Goal: Answer question/provide support: Ask a question

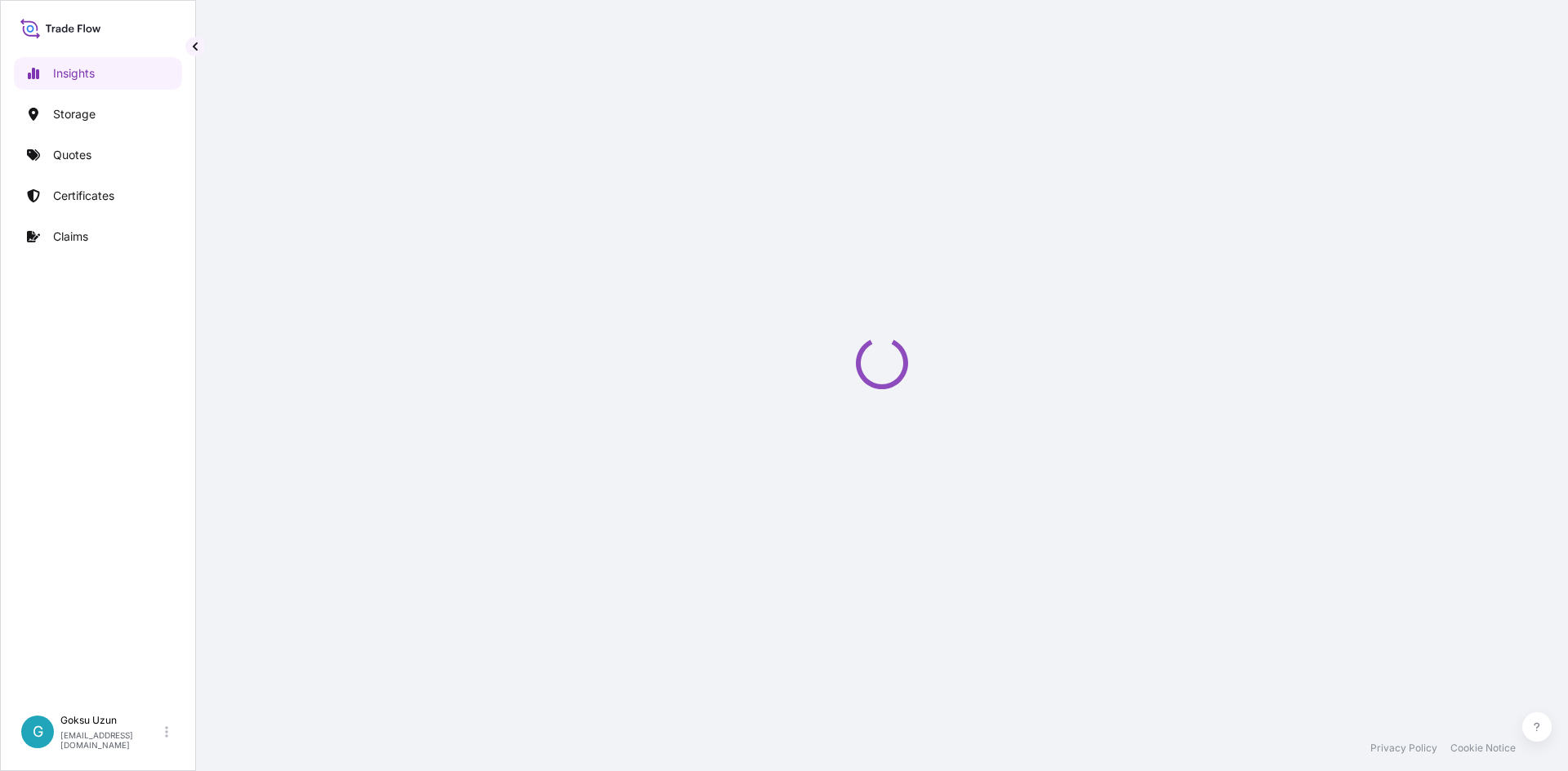
select select "2025"
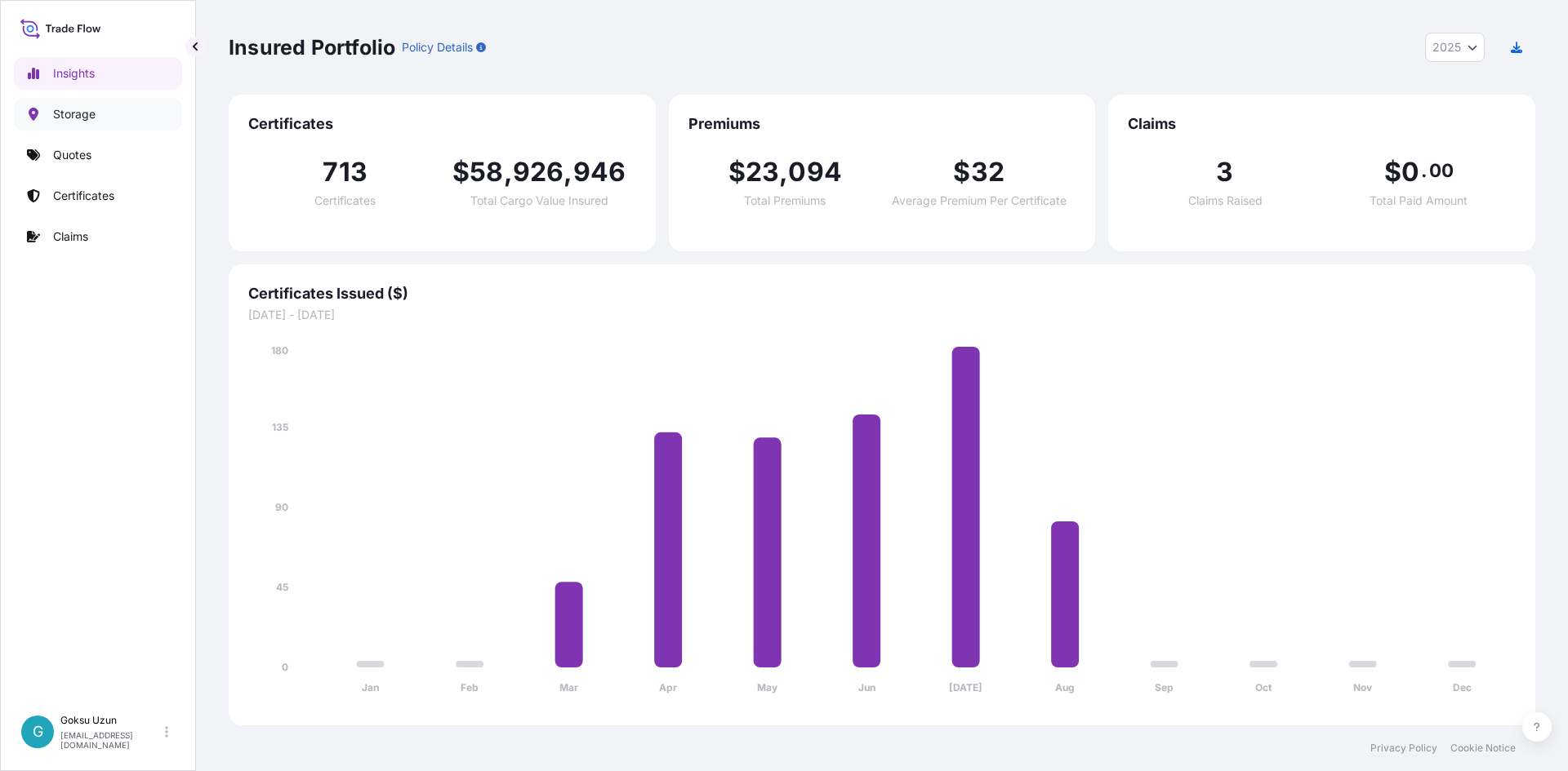
click at [66, 121] on p "Storage" at bounding box center [75, 113] width 43 height 16
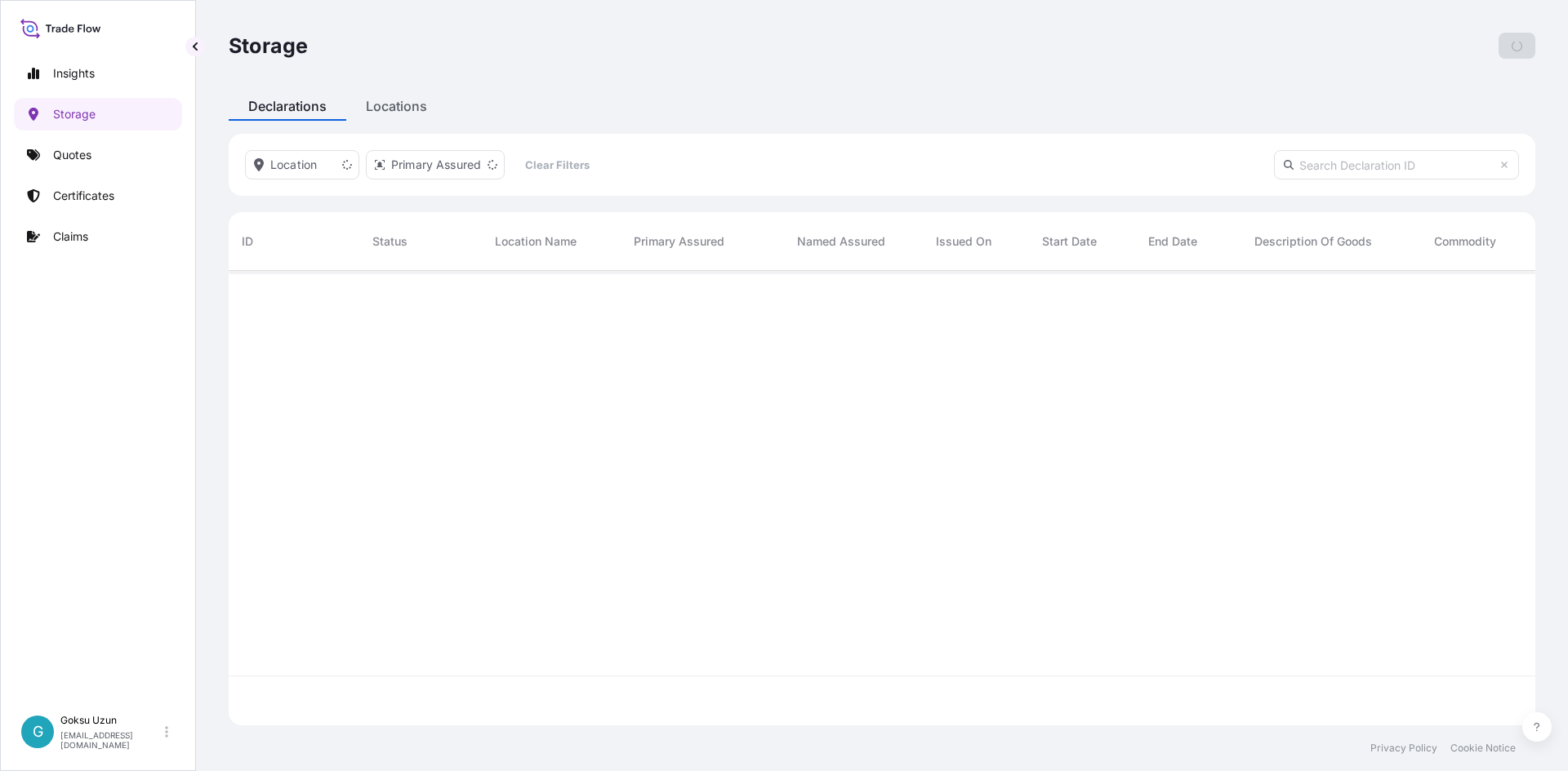
scroll to position [451, 1294]
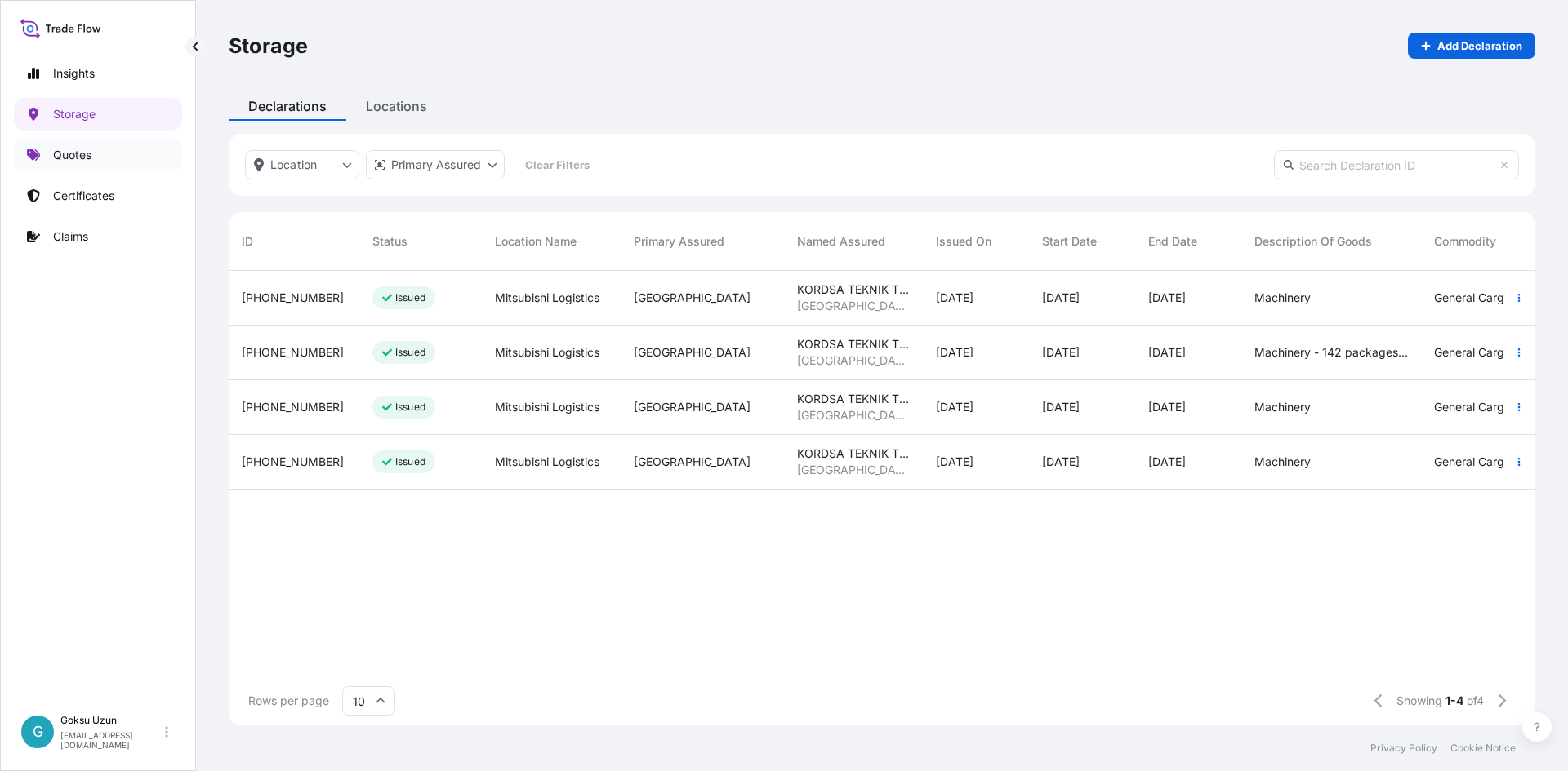
click at [59, 162] on p "Quotes" at bounding box center [73, 154] width 39 height 16
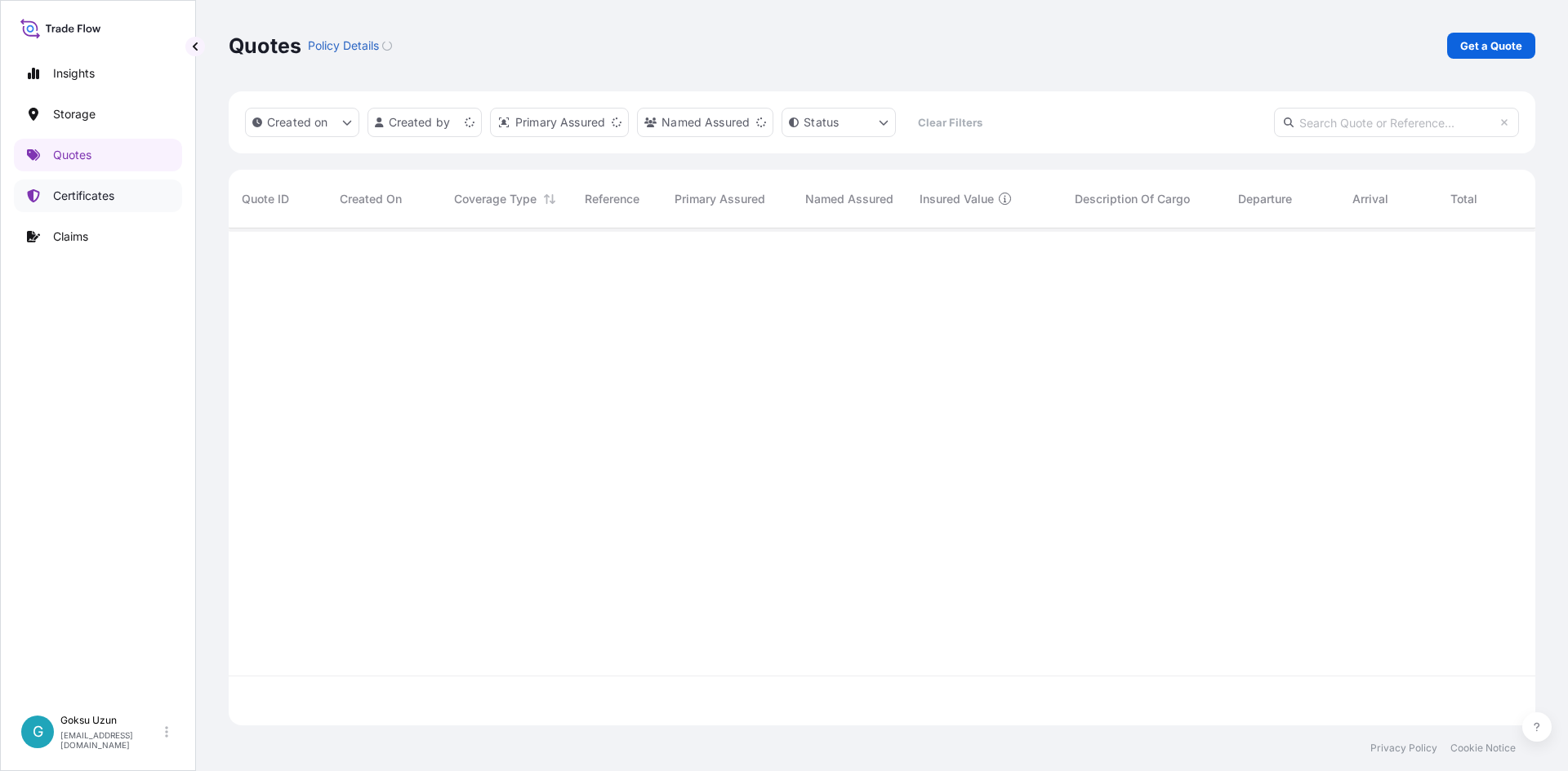
click at [80, 201] on p "Certificates" at bounding box center [83, 196] width 61 height 16
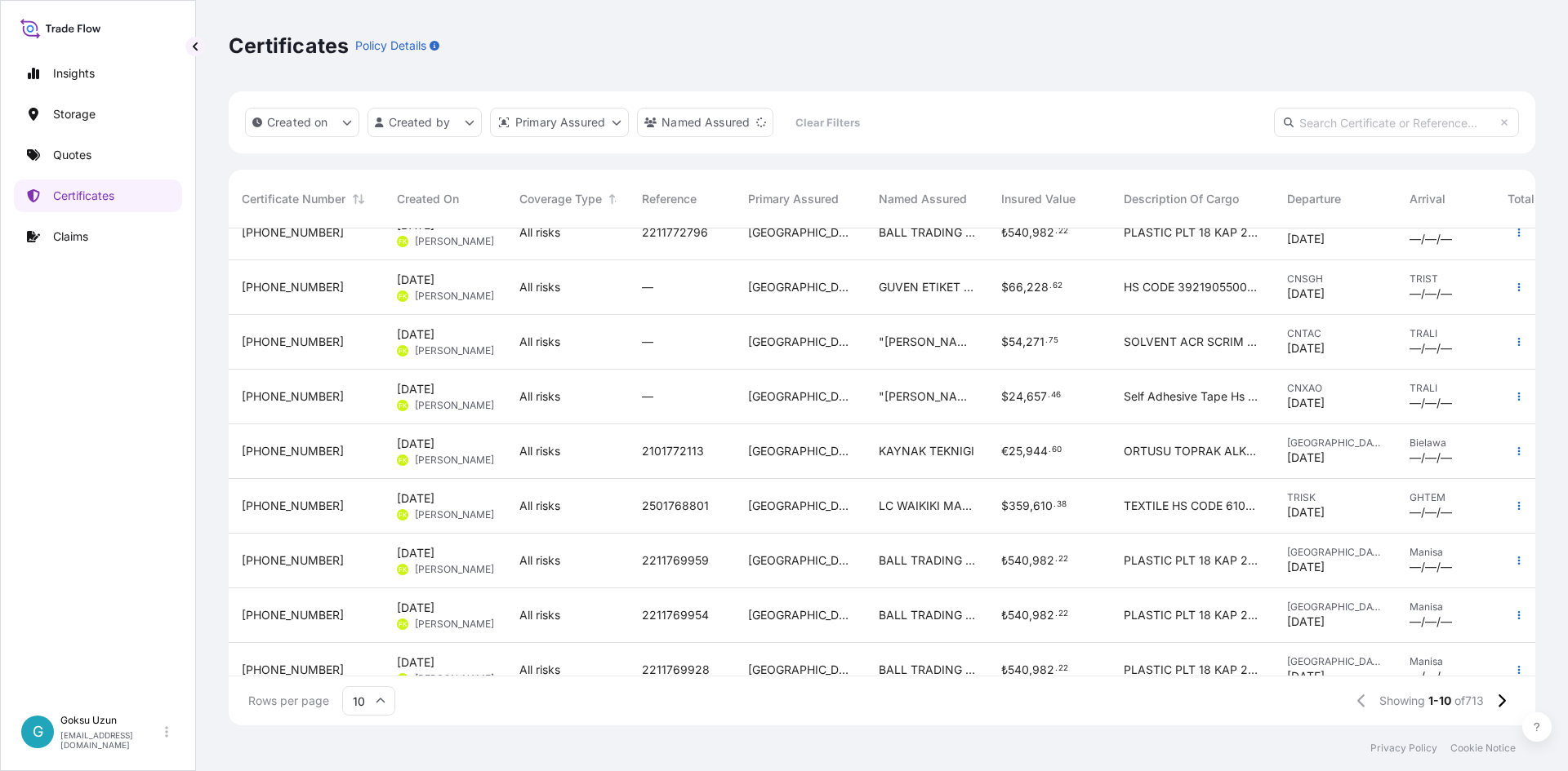
scroll to position [112, 0]
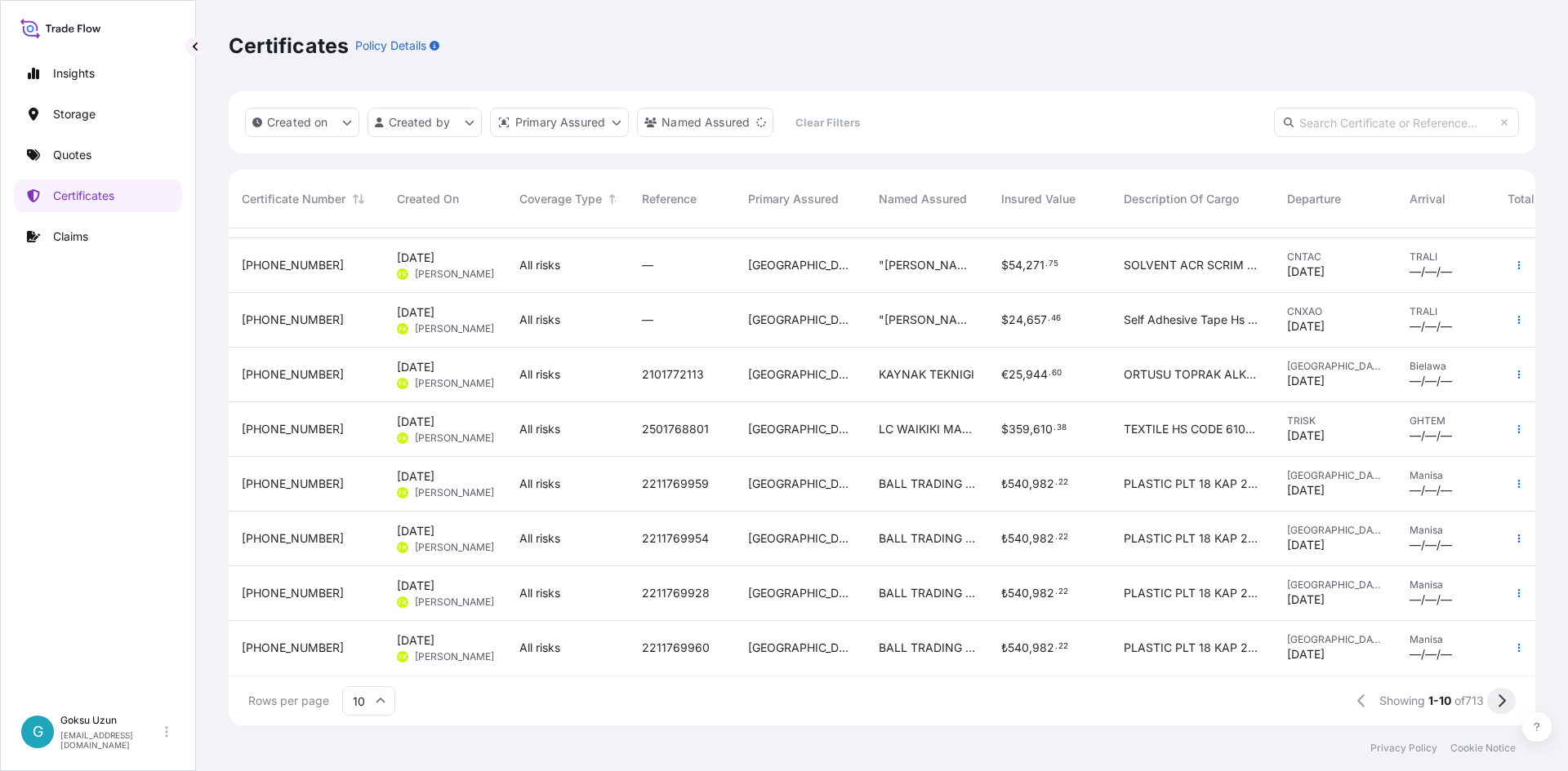
click at [1493, 703] on button at bounding box center [1500, 700] width 28 height 26
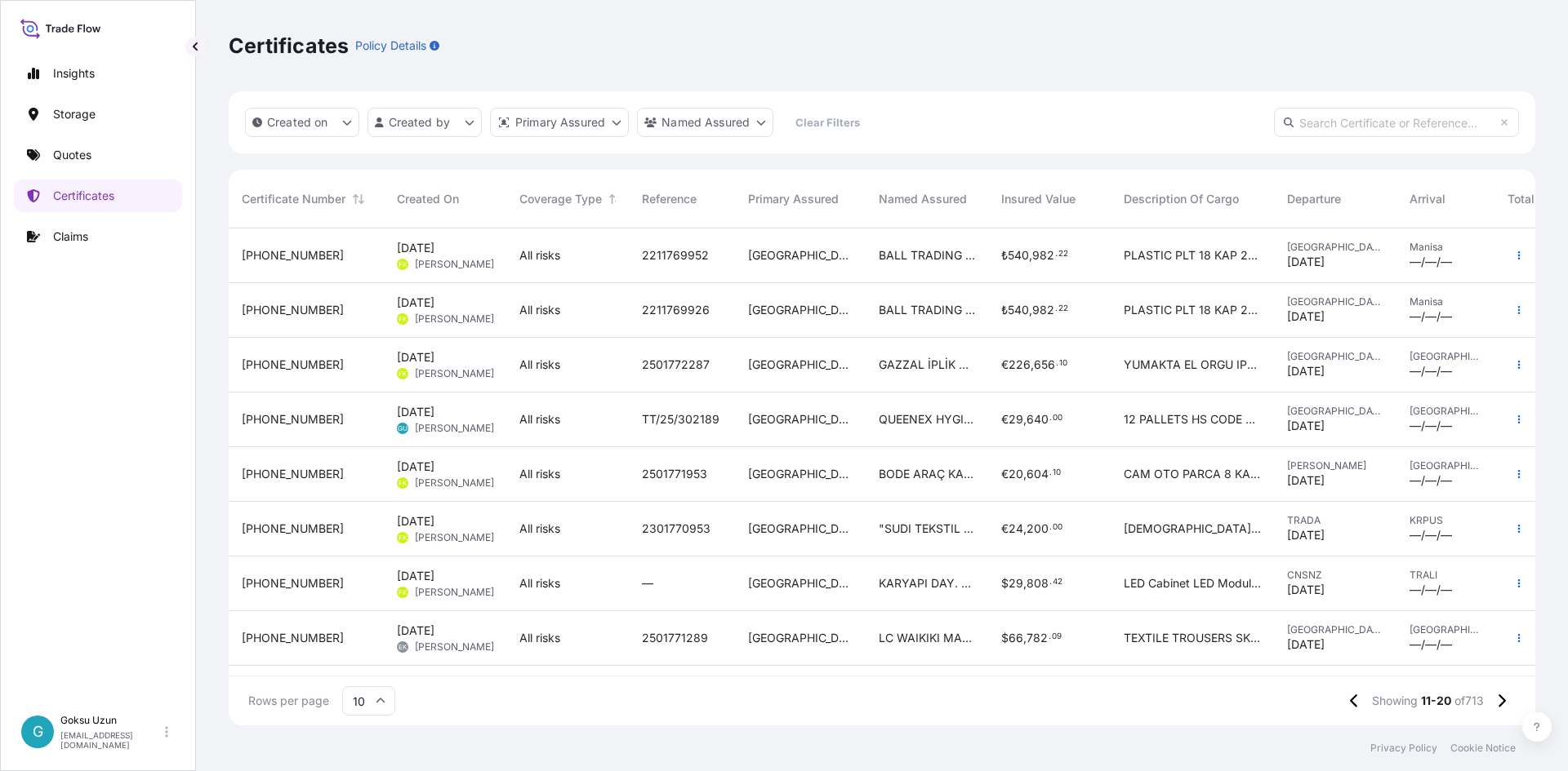
scroll to position [0, 0]
click at [280, 471] on span "[PHONE_NUMBER]" at bounding box center [292, 474] width 102 height 16
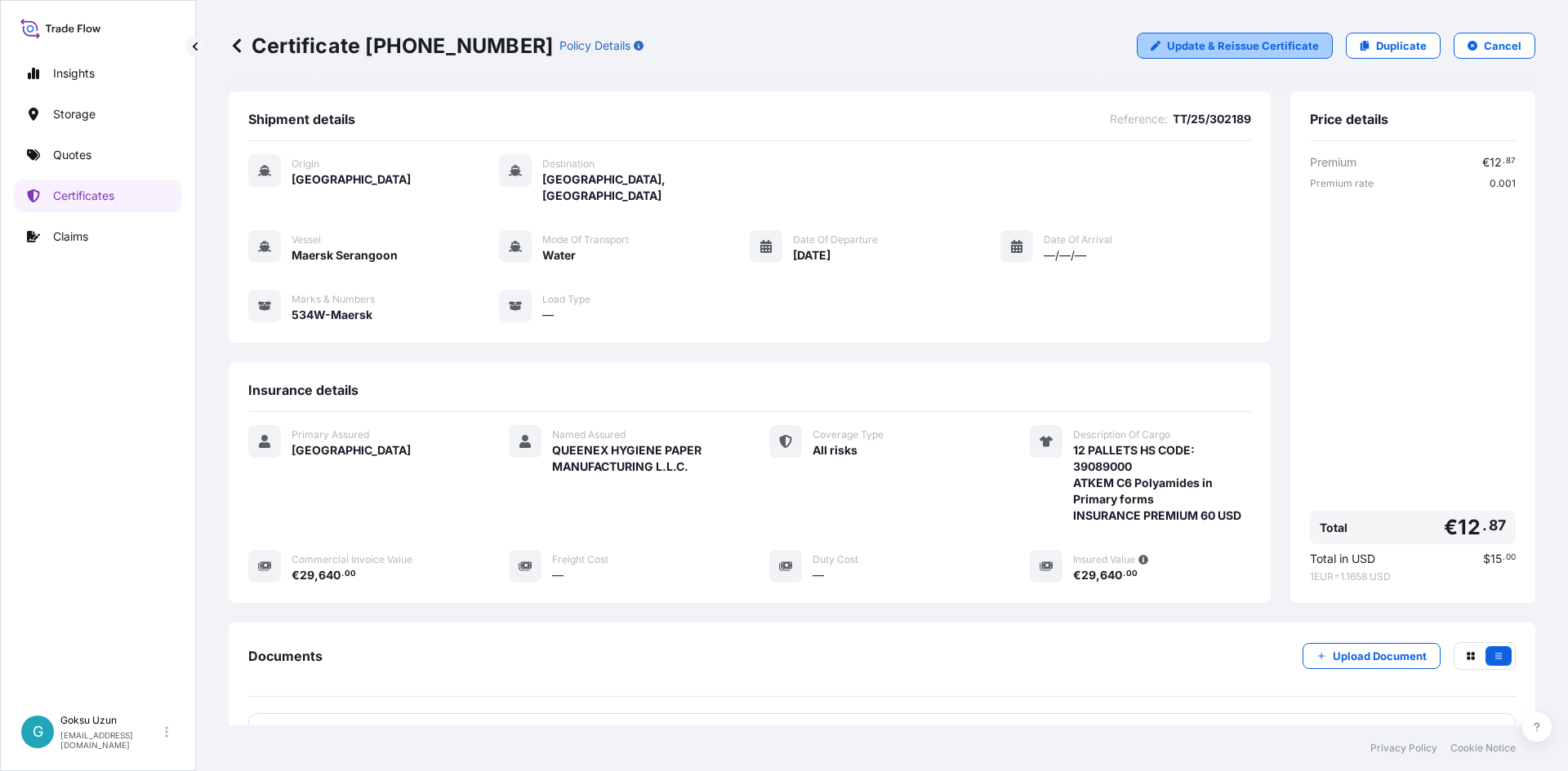
click at [1286, 47] on p "Update & Reissue Certificate" at bounding box center [1243, 46] width 152 height 16
select select "Water"
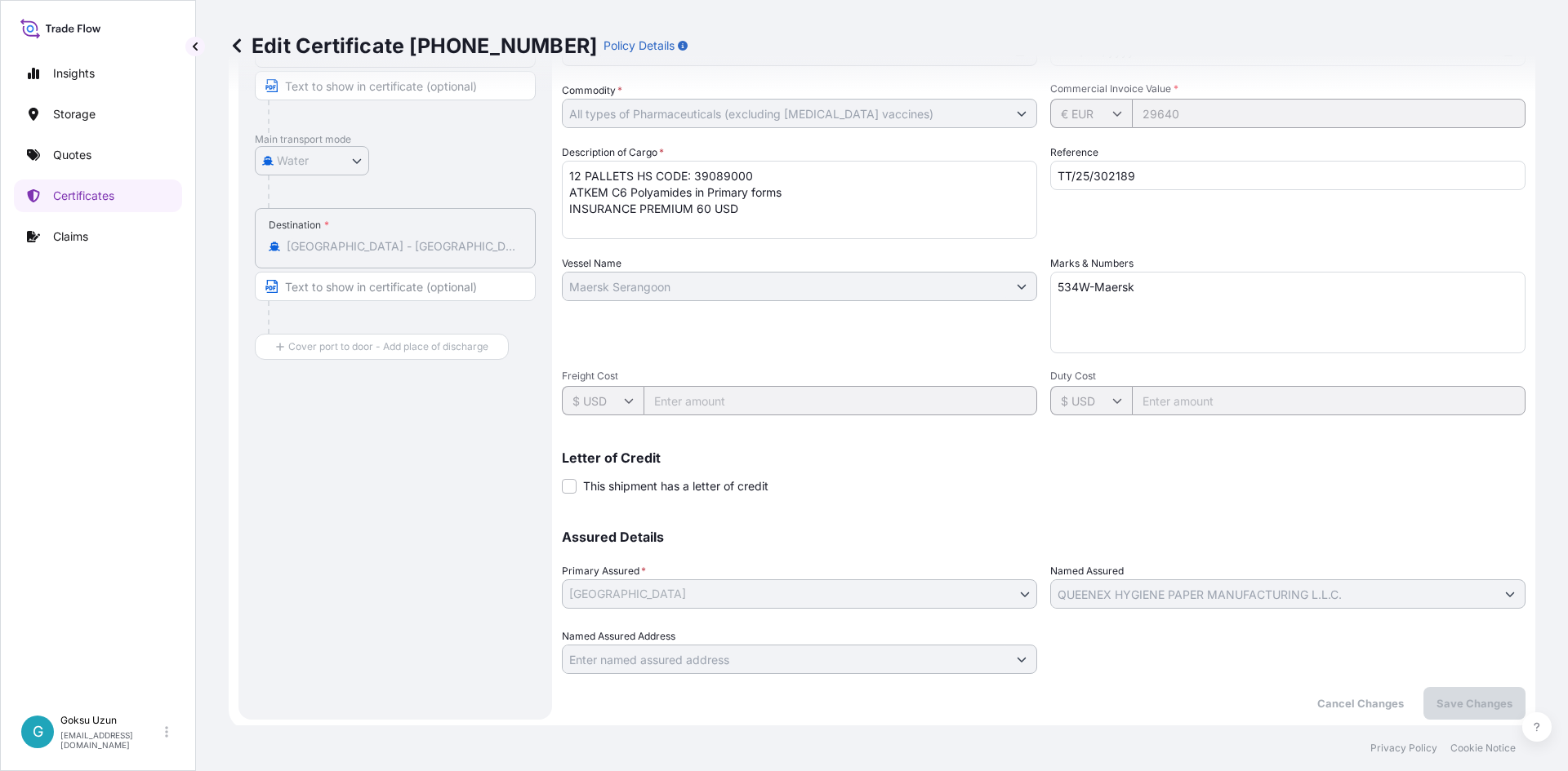
scroll to position [265, 0]
click at [233, 47] on icon at bounding box center [237, 46] width 16 height 16
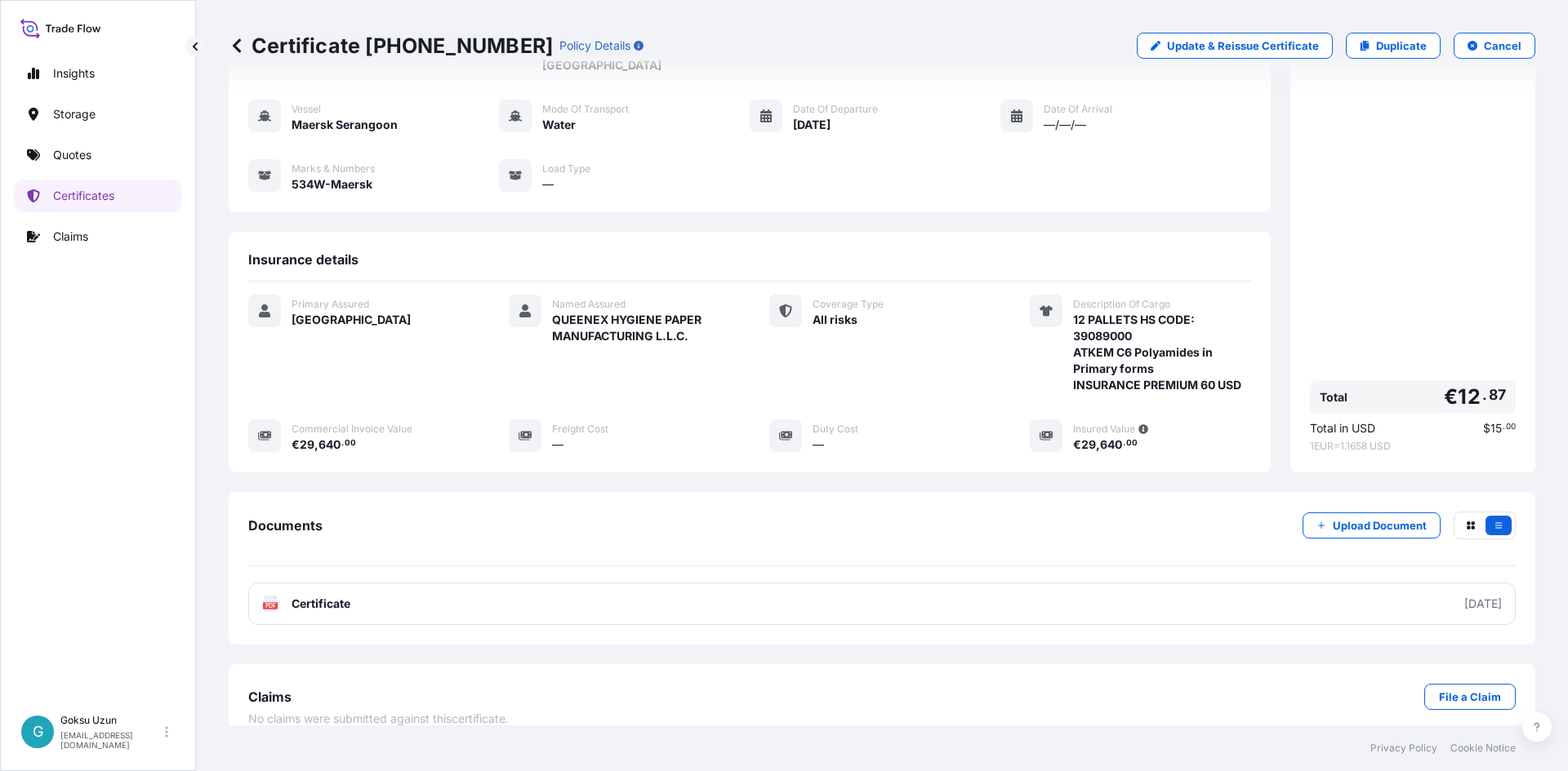
scroll to position [136, 0]
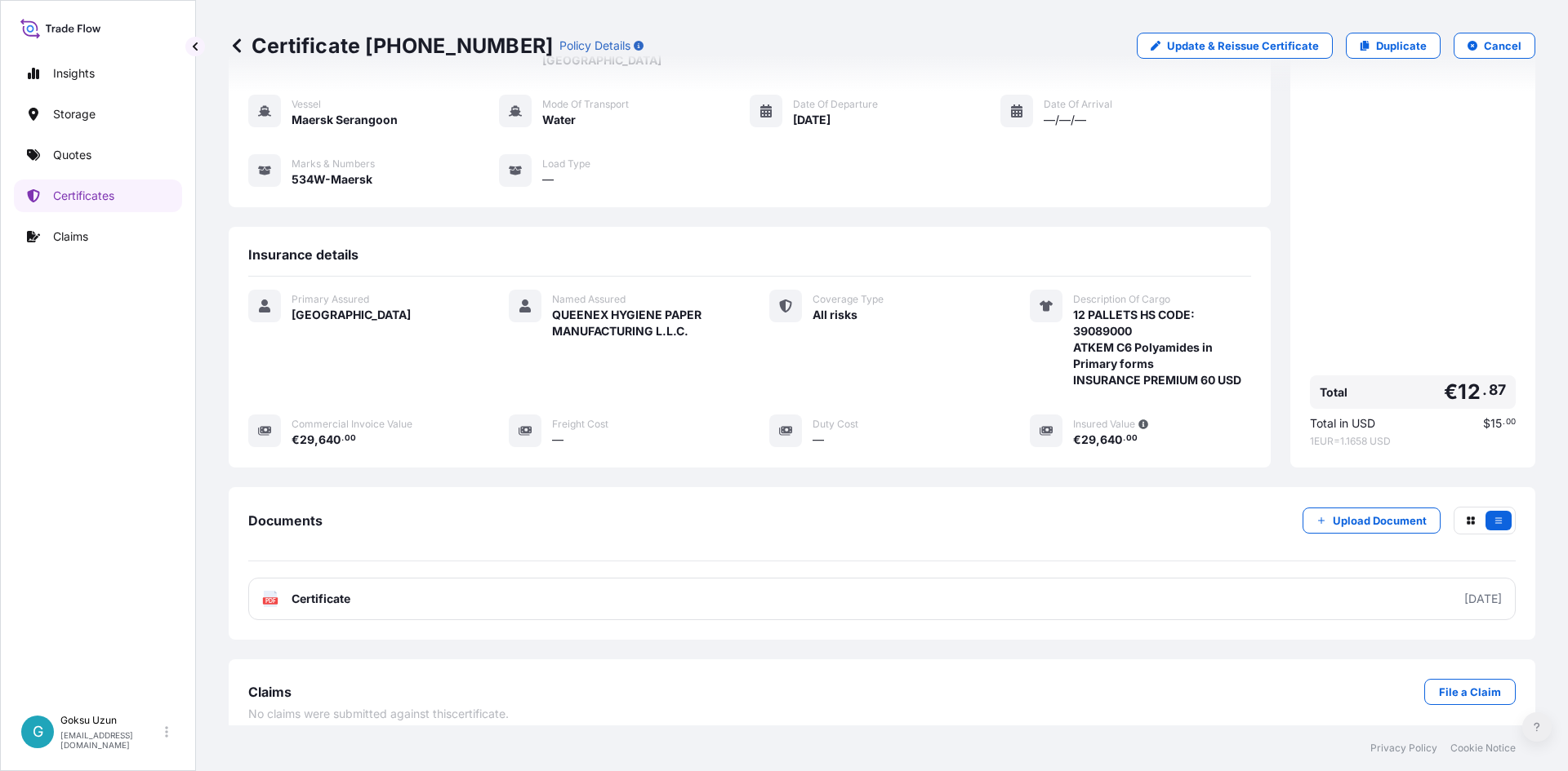
click at [1541, 729] on button at bounding box center [1537, 727] width 29 height 29
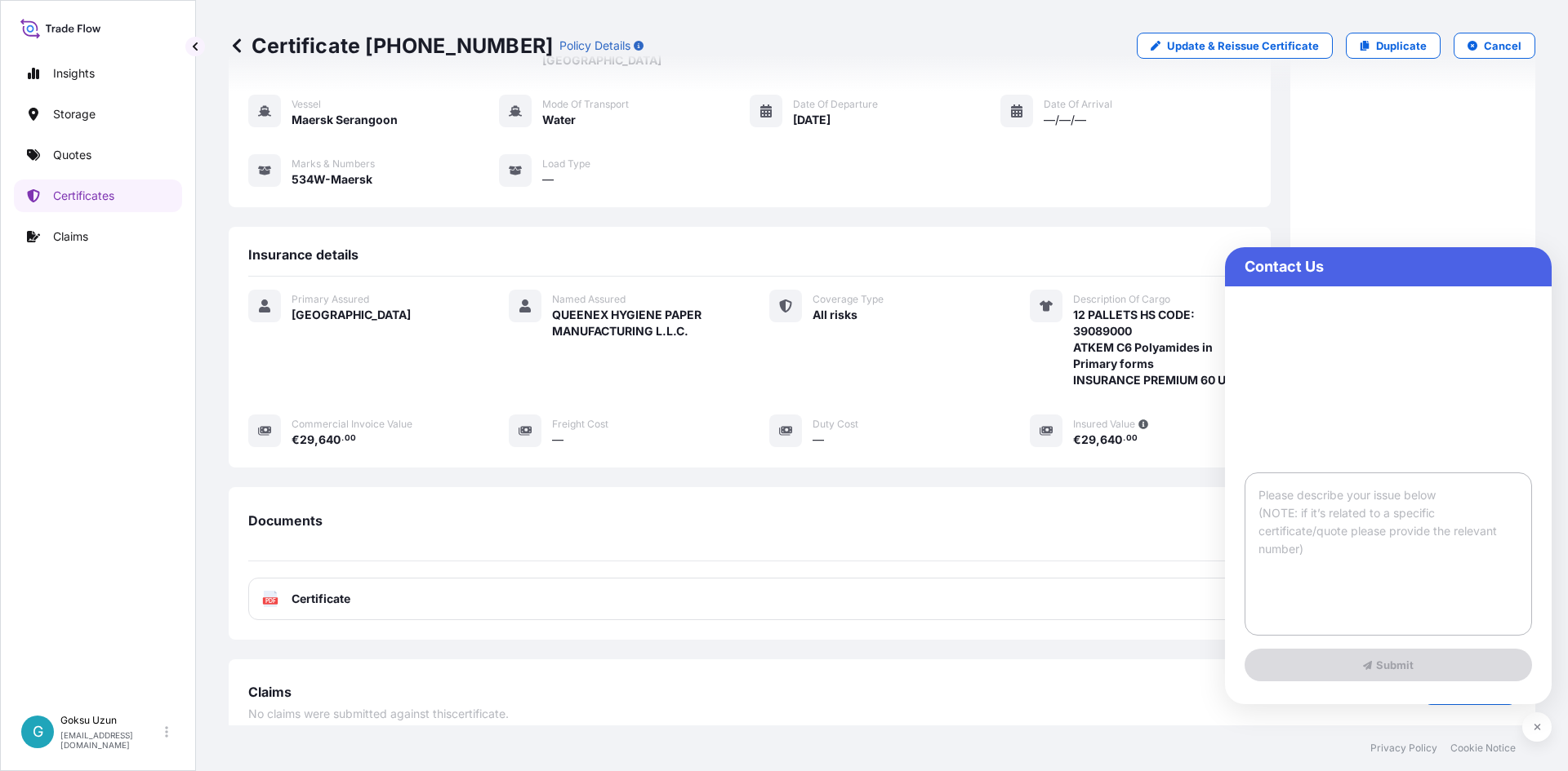
click at [1353, 498] on textarea at bounding box center [1388, 554] width 287 height 163
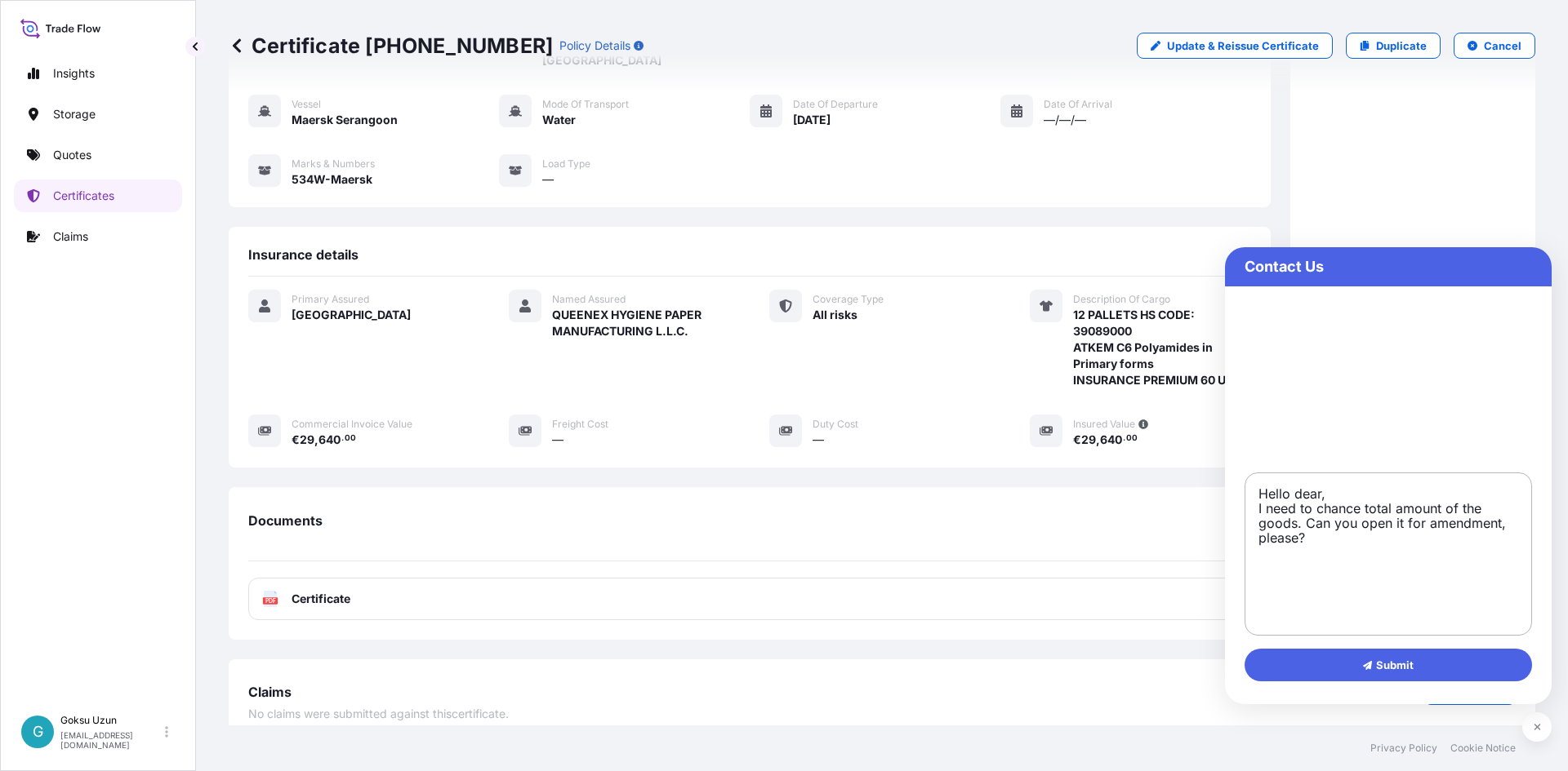
type textarea "Hello dear, I need to chance total amount of the goods. Can you open it for ame…"
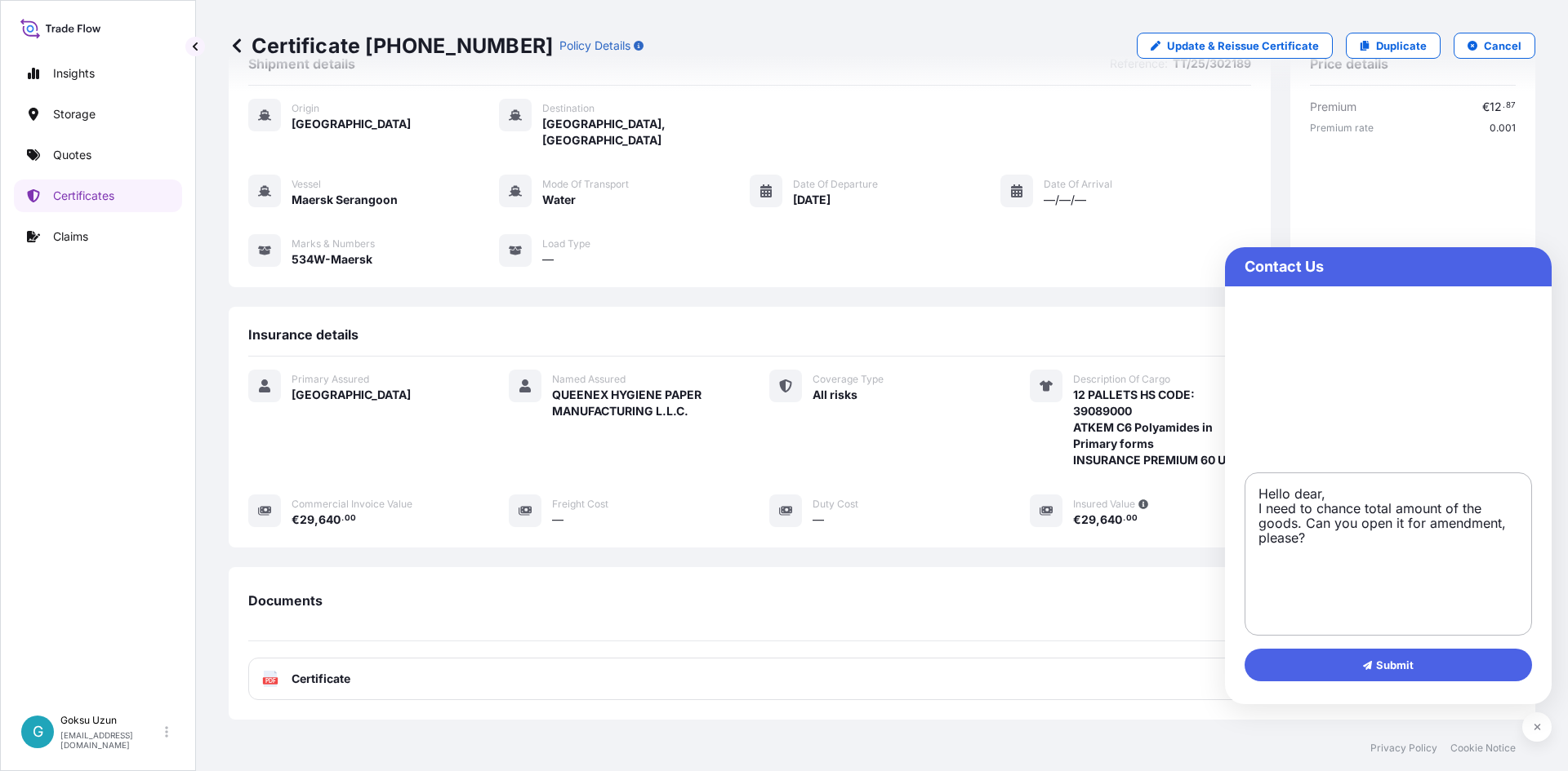
scroll to position [0, 0]
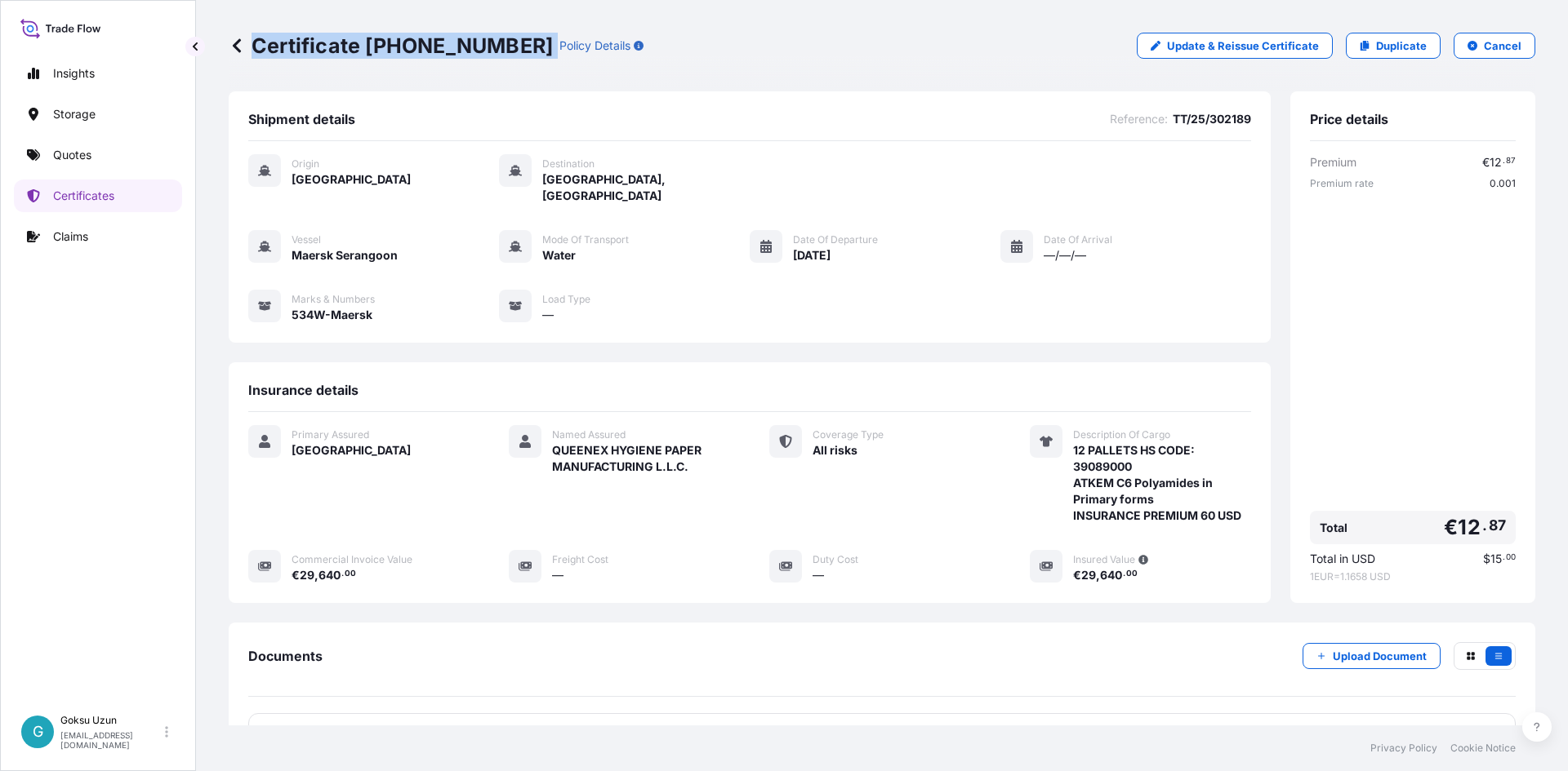
click at [505, 48] on div "Certificate [PHONE_NUMBER] Policy Details" at bounding box center [437, 46] width 415 height 26
copy p "Certificate [PHONE_NUMBER]"
click at [1538, 725] on icon at bounding box center [1537, 727] width 6 height 9
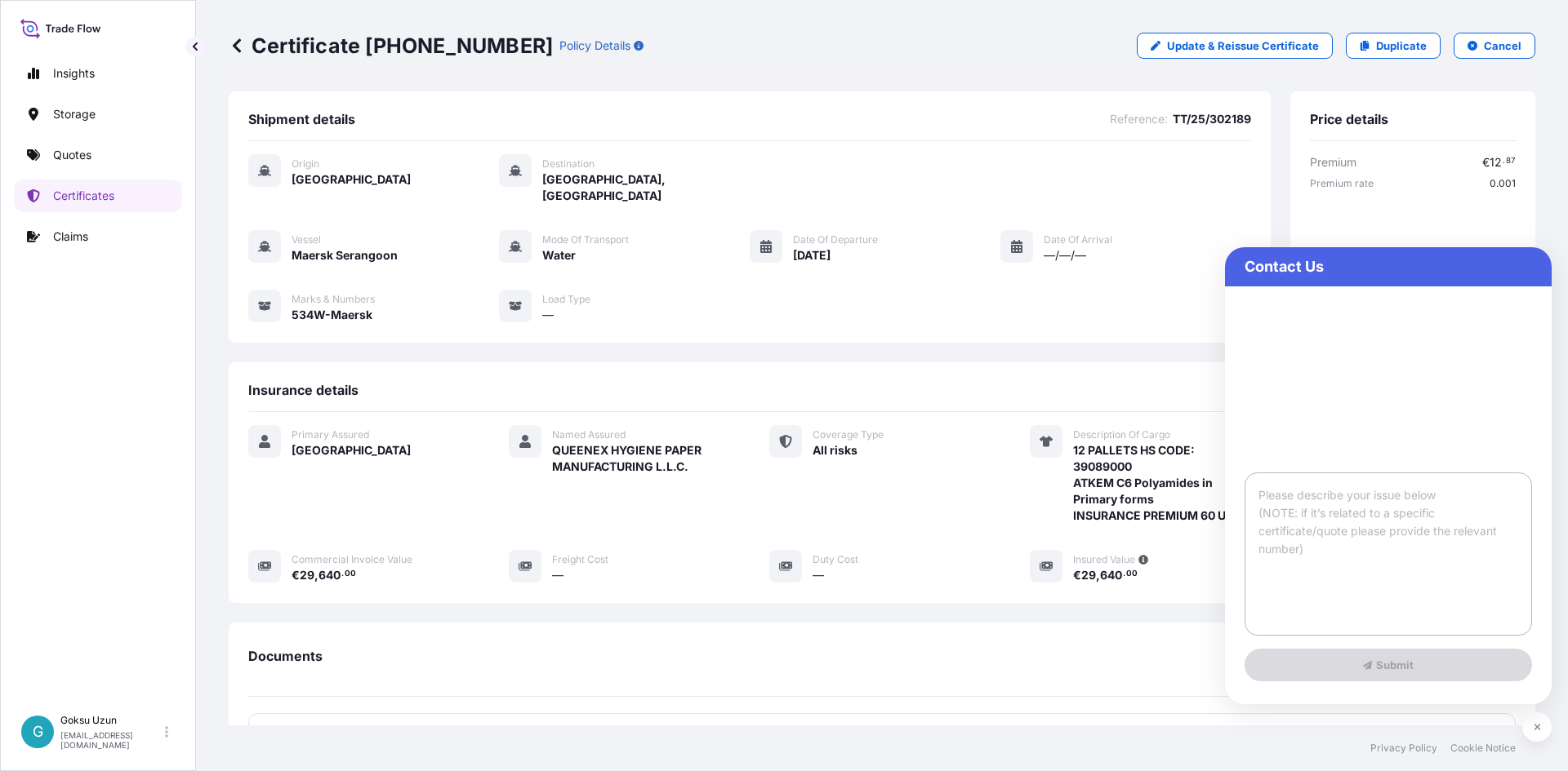
click at [1301, 523] on textarea at bounding box center [1388, 554] width 287 height 163
paste textarea "Certificate [PHONE_NUMBER]"
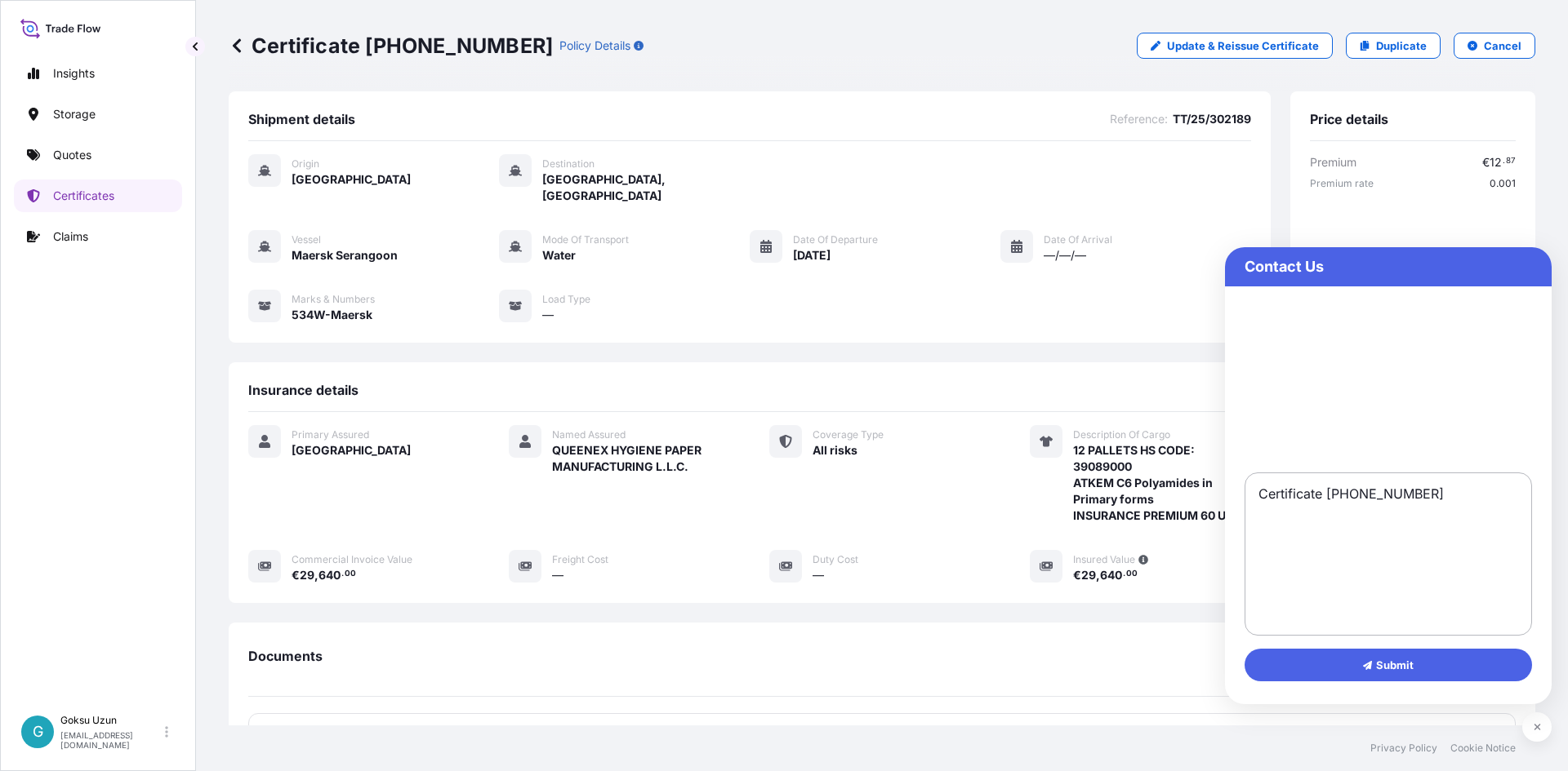
click at [1332, 493] on textarea "Certificate [PHONE_NUMBER]" at bounding box center [1388, 554] width 287 height 163
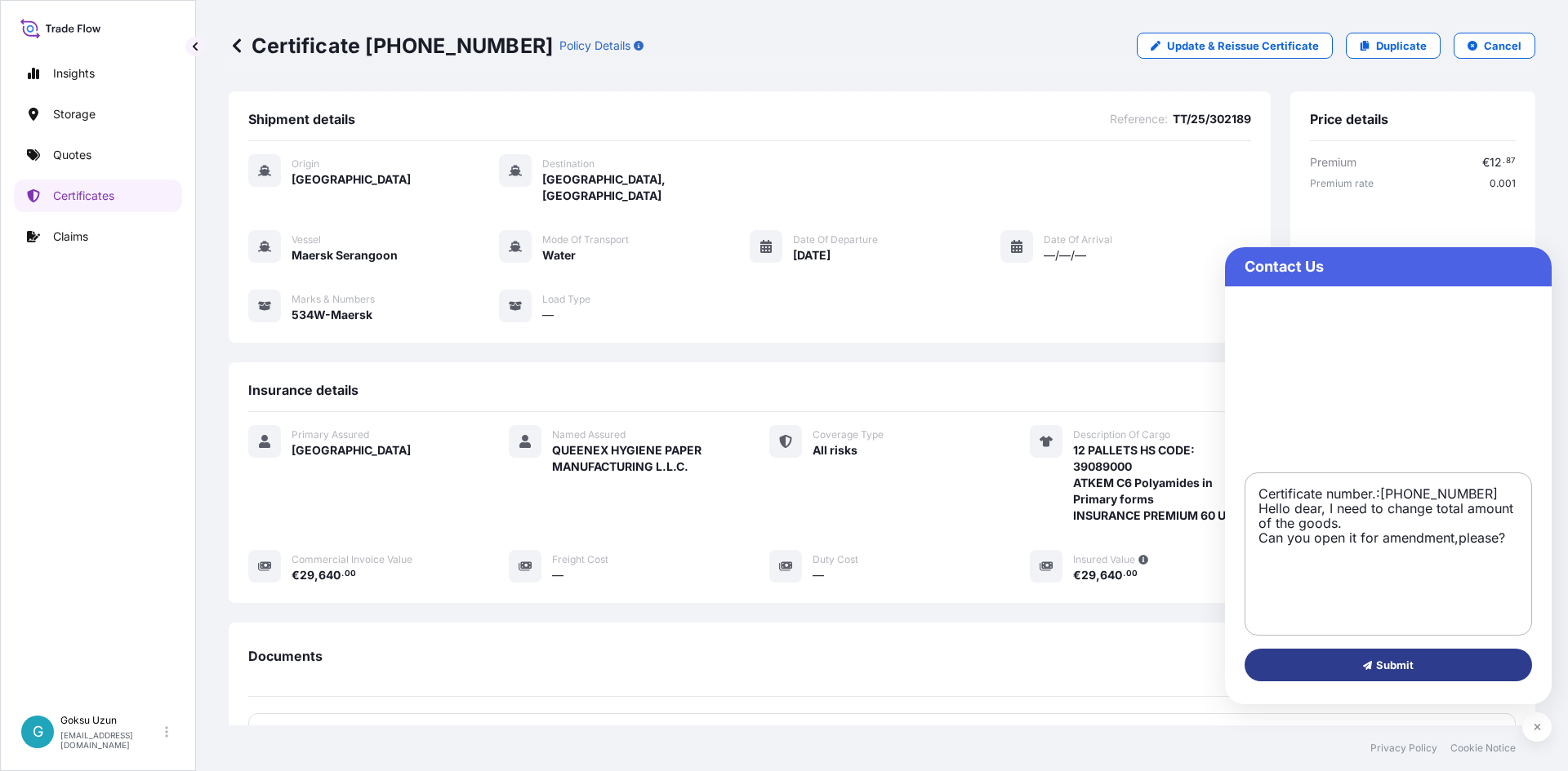
type textarea "Certificate number.:[PHONE_NUMBER] Hello dear, I need to change total amount of…"
click at [1363, 670] on icon at bounding box center [1368, 666] width 10 height 10
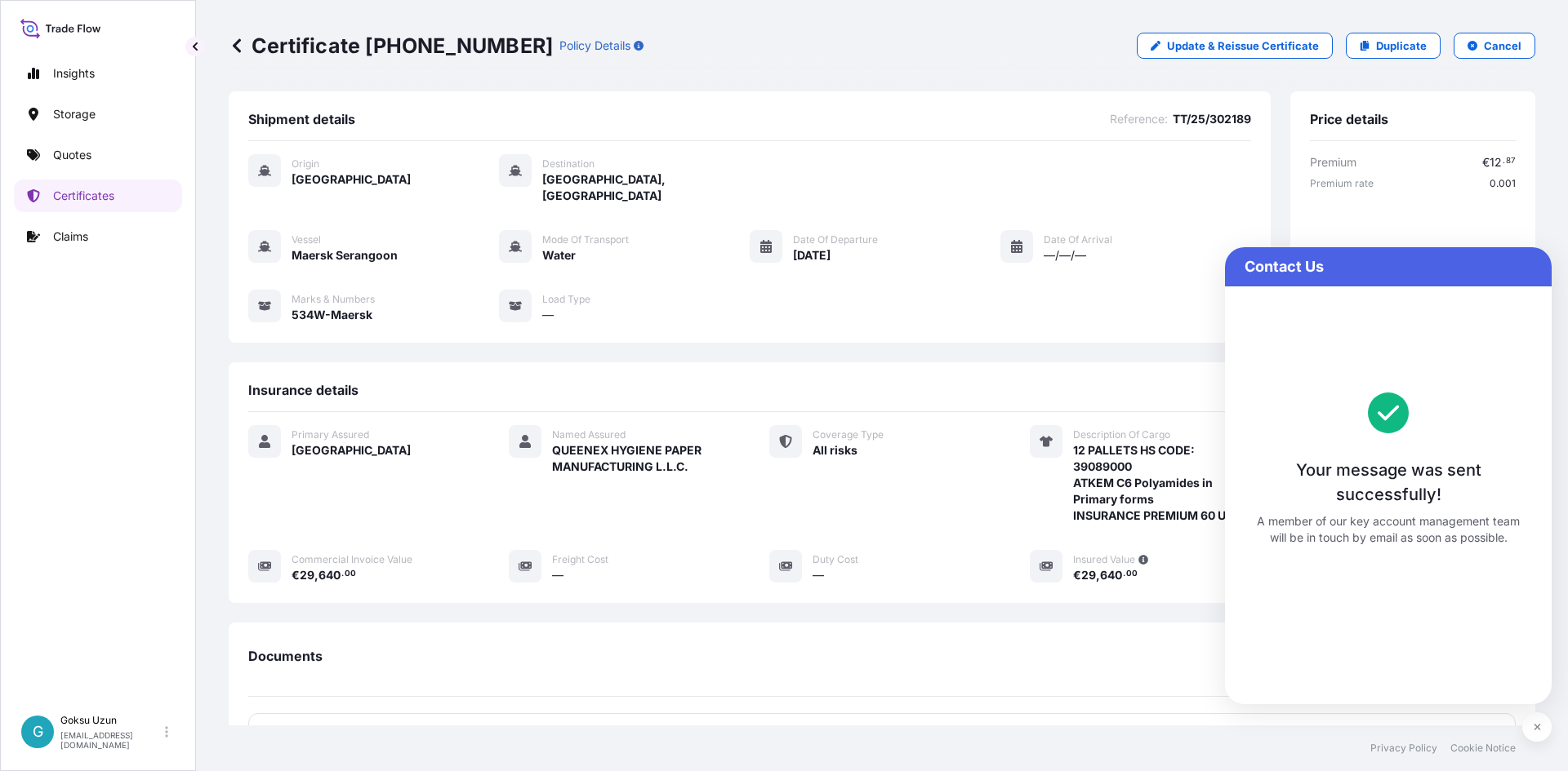
click at [1384, 511] on div "Your message was sent successfully! A member of our key account management team…" at bounding box center [1388, 469] width 268 height 153
click at [1410, 242] on div "Premium € 12 . 87 Premium rate 0.001 Total € 12 . 87 Total in USD $ 15 . 00 1 E…" at bounding box center [1413, 369] width 206 height 430
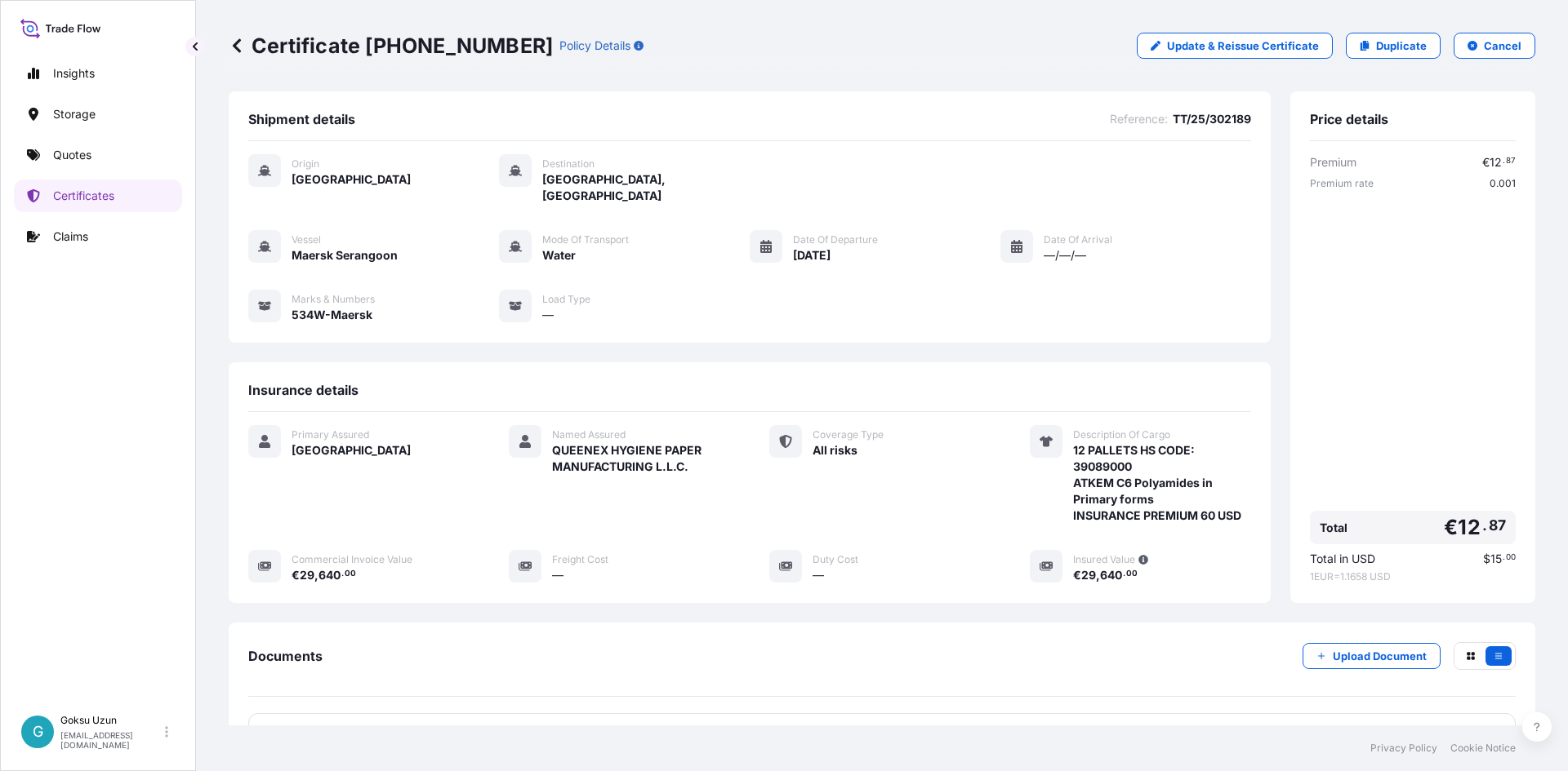
click at [1033, 59] on div "Certificate [PHONE_NUMBER] Policy Details Update & Reissue Certificate Duplicat…" at bounding box center [882, 46] width 1306 height 91
click at [86, 37] on icon at bounding box center [60, 28] width 81 height 23
click at [37, 32] on icon at bounding box center [60, 28] width 81 height 23
click at [58, 64] on link "Insights" at bounding box center [97, 74] width 168 height 33
select select "2025"
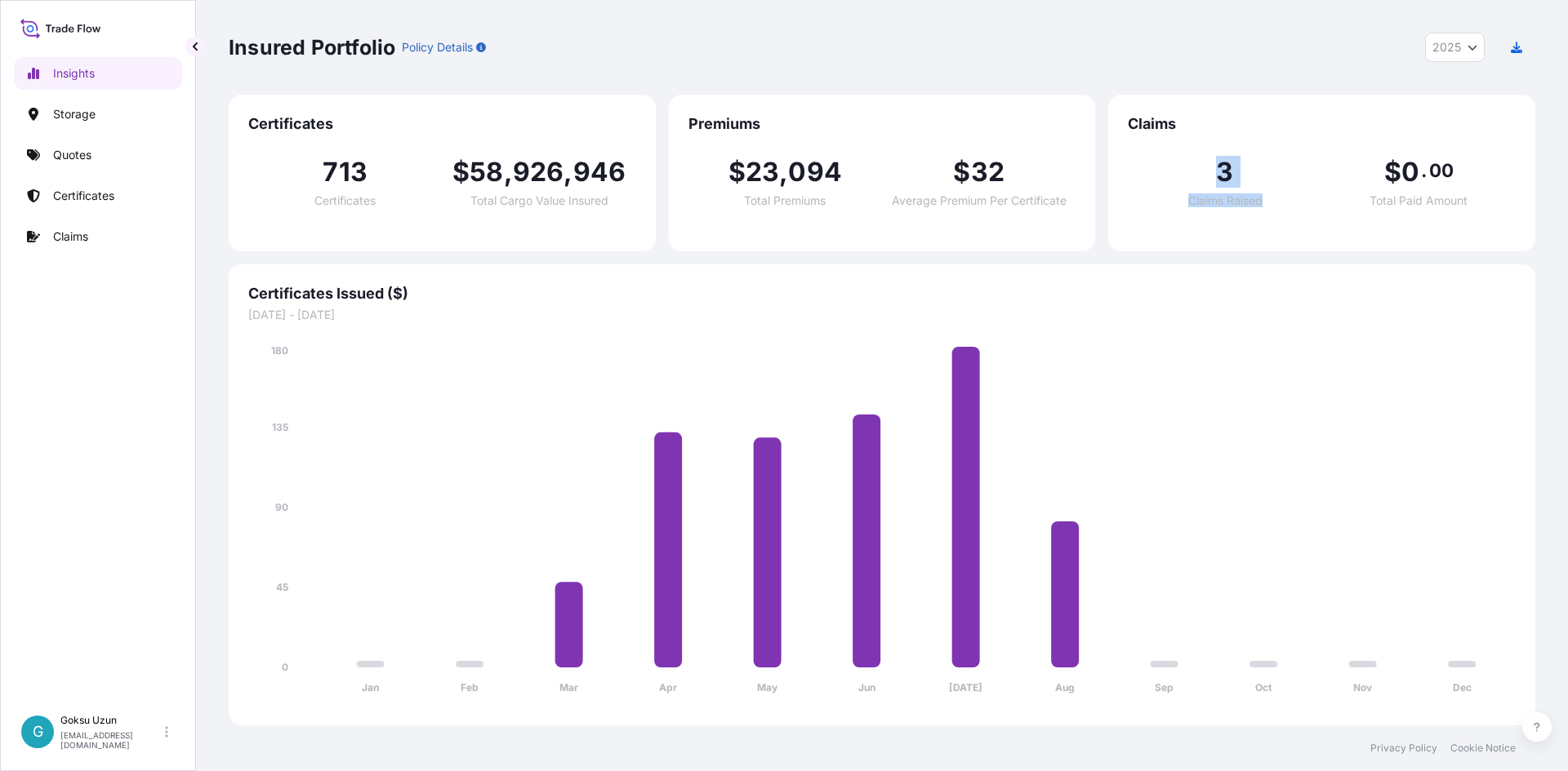
drag, startPoint x: 1203, startPoint y: 166, endPoint x: 1262, endPoint y: 170, distance: 59.1
click at [1262, 170] on div "3 Claims Raised" at bounding box center [1224, 182] width 193 height 48
click at [1426, 221] on div "3 Claims Raised $ 0 . 00 Total Paid Amount" at bounding box center [1322, 182] width 388 height 98
drag, startPoint x: 317, startPoint y: 169, endPoint x: 384, endPoint y: 174, distance: 67.2
click at [382, 174] on div "713 Certificates" at bounding box center [344, 182] width 193 height 48
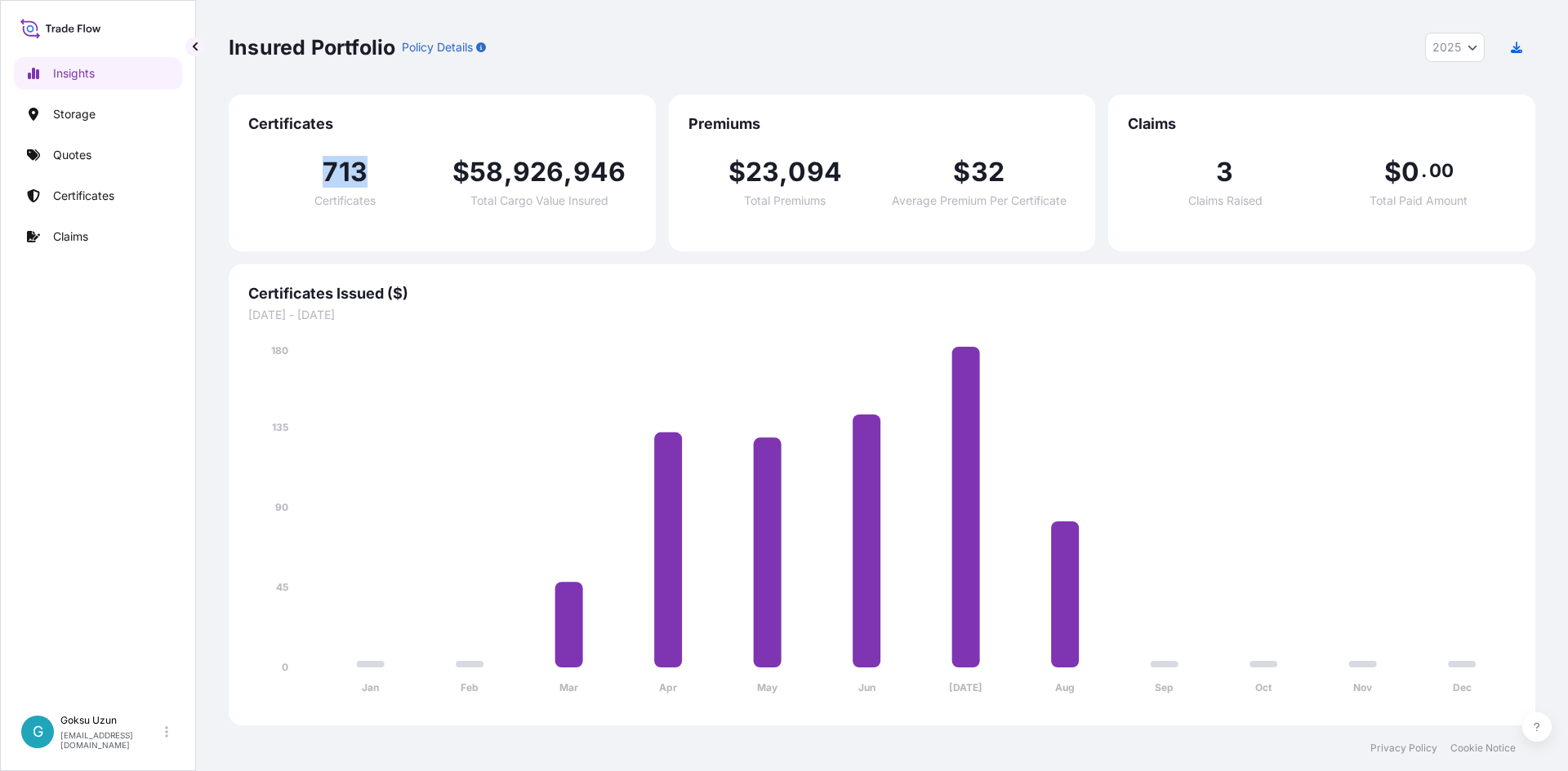
click at [387, 175] on div "713 Certificates" at bounding box center [344, 182] width 193 height 48
click at [339, 166] on span "713" at bounding box center [344, 172] width 45 height 26
drag, startPoint x: 315, startPoint y: 163, endPoint x: 374, endPoint y: 173, distance: 59.8
click at [374, 173] on div "713 Certificates" at bounding box center [344, 182] width 193 height 48
click at [394, 187] on div "713 Certificates" at bounding box center [344, 182] width 193 height 48
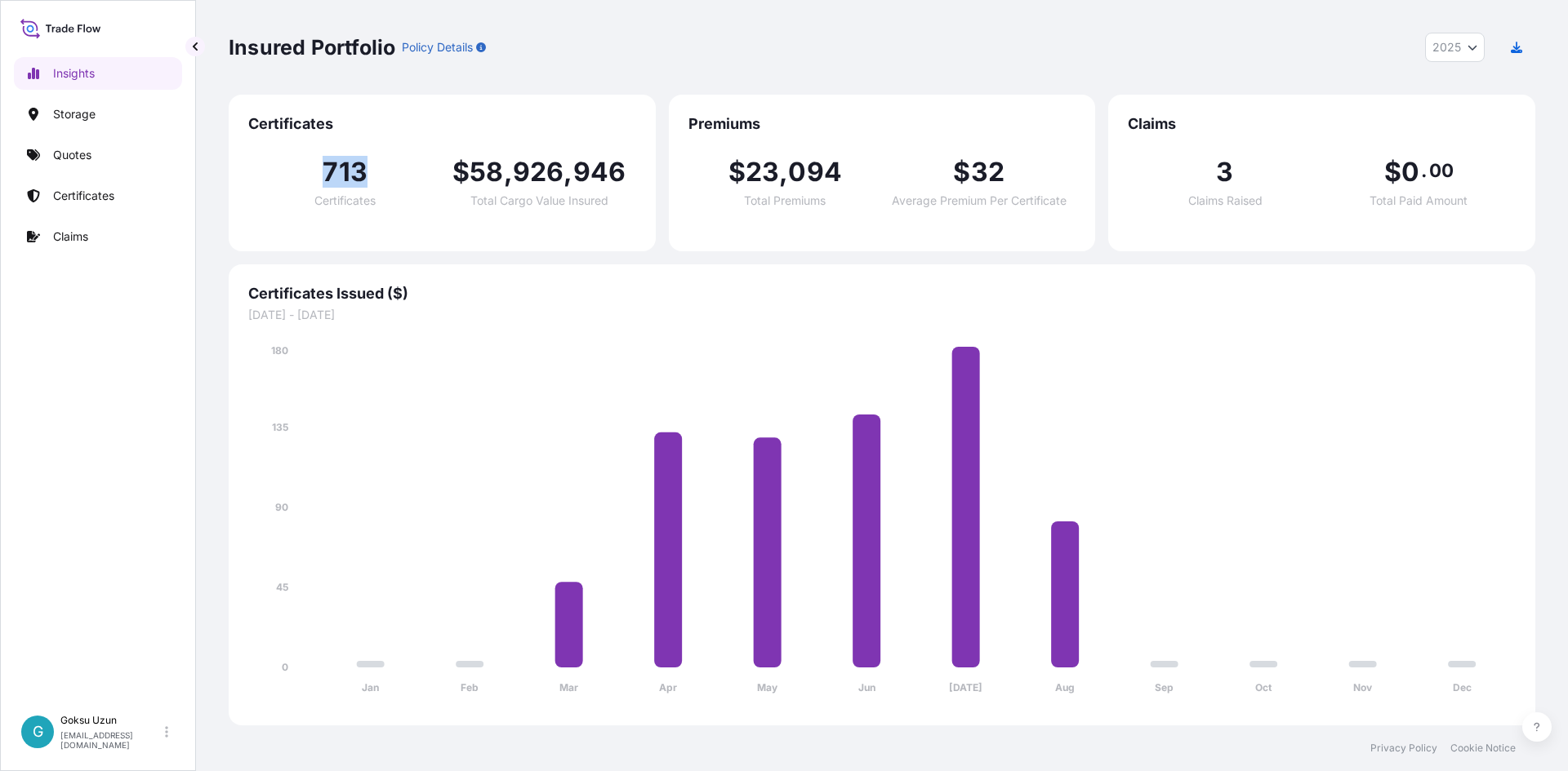
drag, startPoint x: 369, startPoint y: 174, endPoint x: 311, endPoint y: 168, distance: 58.3
click at [311, 168] on div "713 Certificates" at bounding box center [344, 182] width 193 height 48
click at [487, 222] on div "713 Certificates $ 58 , 926 , 946 Total Cargo Value Insured" at bounding box center [442, 182] width 388 height 98
